Goal: Task Accomplishment & Management: Use online tool/utility

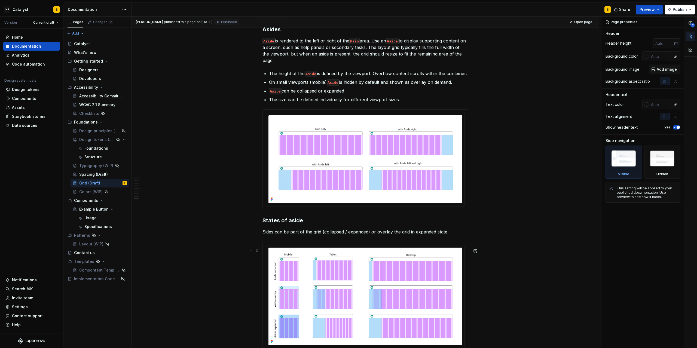
scroll to position [1421, 0]
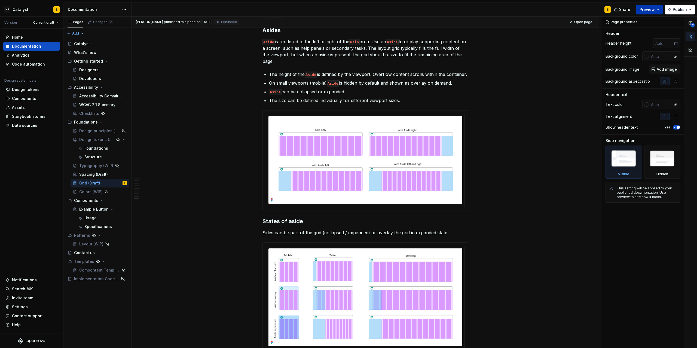
click at [657, 9] on button "Preview" at bounding box center [649, 10] width 27 height 10
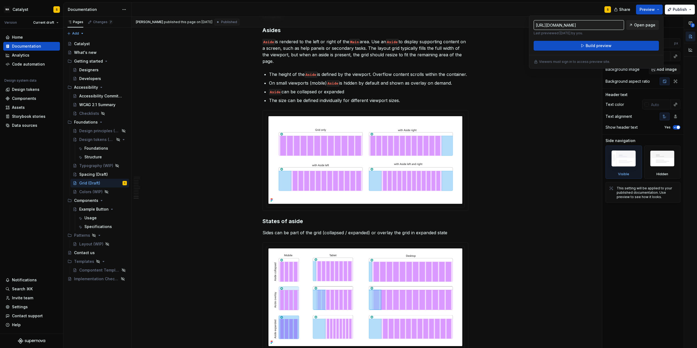
click at [644, 26] on span "Open page" at bounding box center [644, 24] width 21 height 5
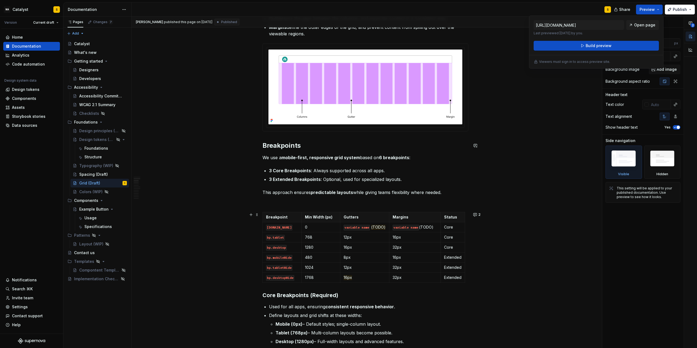
scroll to position [221, 0]
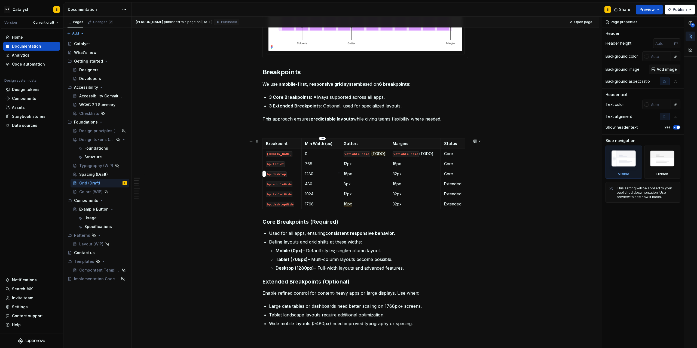
drag, startPoint x: 309, startPoint y: 174, endPoint x: 313, endPoint y: 174, distance: 4.6
click at [313, 174] on p "1280" at bounding box center [321, 173] width 32 height 5
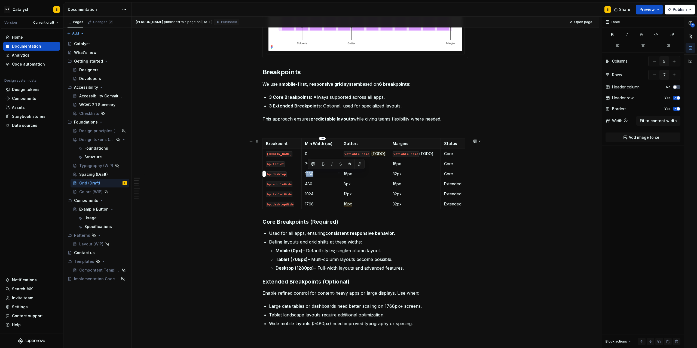
drag, startPoint x: 308, startPoint y: 174, endPoint x: 314, endPoint y: 174, distance: 6.0
click at [314, 174] on p "1280" at bounding box center [321, 173] width 32 height 5
click at [316, 175] on p "1280" at bounding box center [321, 173] width 32 height 5
drag, startPoint x: 316, startPoint y: 174, endPoint x: 306, endPoint y: 173, distance: 9.4
click at [306, 173] on p "1280" at bounding box center [321, 173] width 32 height 5
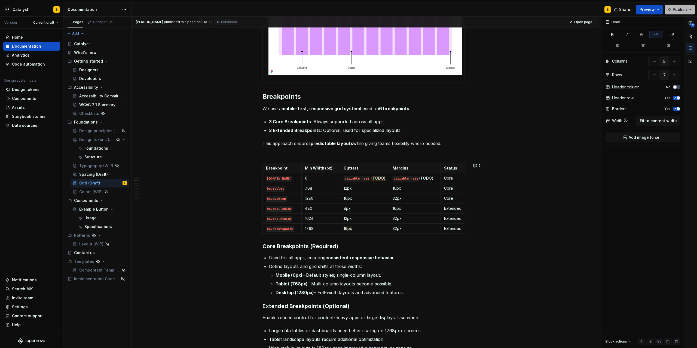
click at [684, 10] on span "Publish" at bounding box center [679, 9] width 14 height 5
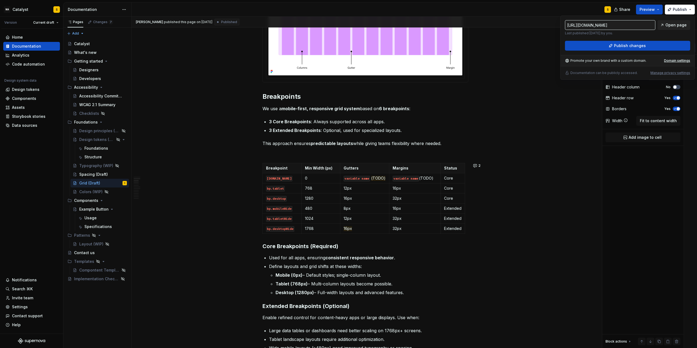
click at [677, 26] on span "Open page" at bounding box center [675, 24] width 21 height 5
click at [91, 149] on div "Foundations" at bounding box center [96, 148] width 24 height 5
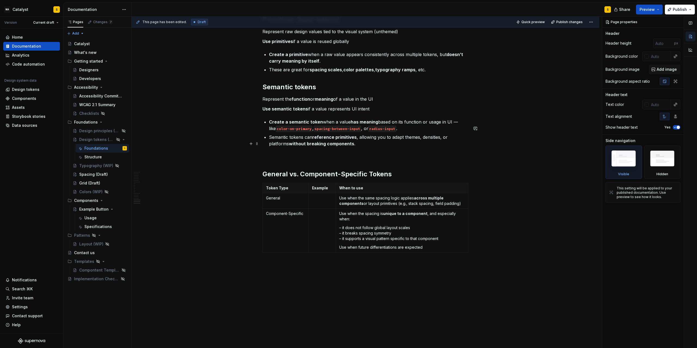
scroll to position [906, 0]
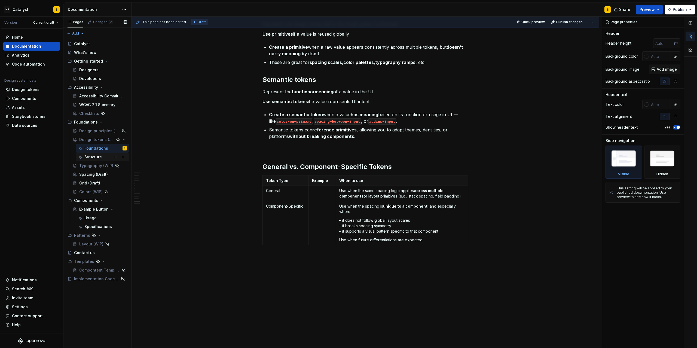
click at [90, 157] on div "Structure" at bounding box center [92, 156] width 17 height 5
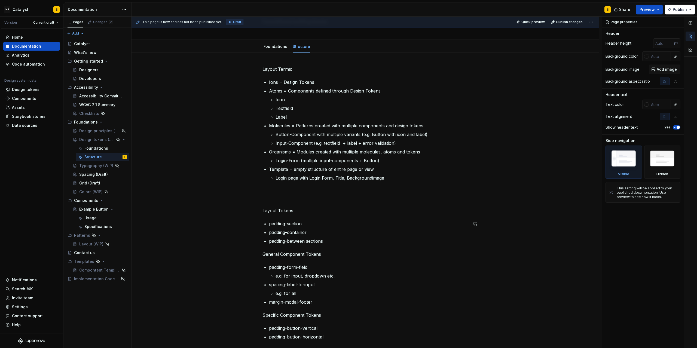
scroll to position [35, 0]
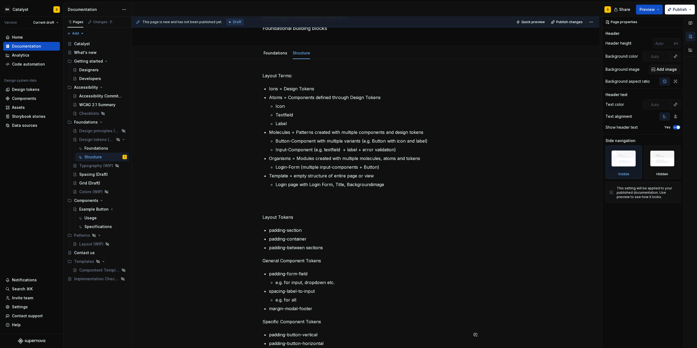
type textarea "*"
